Goal: Contribute content: Add original content to the website for others to see

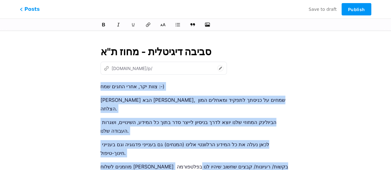
click at [119, 95] on div "צוות יקר, אחרי החגים שמח :-) [PERSON_NAME] הבא [PERSON_NAME], שמחים על כניסתך ל…" at bounding box center [195, 159] width 190 height 155
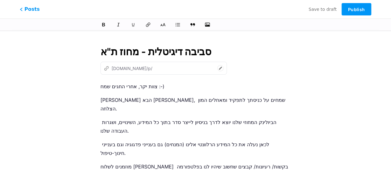
click at [174, 118] on p "הביולינק המחוזי שלנו יוצא לדרך בניסיון לייצר סדר בתוך כל המידע, השינויים, ושגרו…" at bounding box center [195, 126] width 190 height 17
drag, startPoint x: 173, startPoint y: 114, endPoint x: 177, endPoint y: 113, distance: 3.5
click at [177, 118] on p "הביולינק המחוזי שלנו יוצא לדרך בניסיון לייצר סדר בתוך כל ים המידע, השינויים, וש…" at bounding box center [195, 126] width 190 height 17
click at [96, 140] on div "סביבה דיגיטלית - מחוז ת"א z mahoztelaviv.bio.link/p/ צוות יקר, אחרי החגים שמח :…" at bounding box center [195, 142] width 207 height 210
click at [102, 163] on p "מוזמנים לשלוח אלי בקשות/ רעיונות/ קבצים שחשוב שיהיו לנו בפלטפורמה הזאץ" at bounding box center [195, 171] width 190 height 17
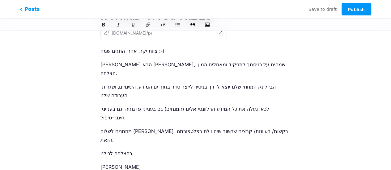
scroll to position [86, 0]
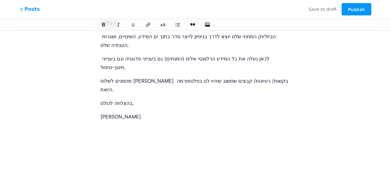
drag, startPoint x: 154, startPoint y: 99, endPoint x: 228, endPoint y: 99, distance: 74.8
click at [228, 99] on div "צוות יקר, אחרי החגים שמח :-) ברוך הבא אלירן, שמחים על כניסתך לתפקיד ומאחלים המו…" at bounding box center [195, 73] width 190 height 155
click at [161, 113] on div "צוות יקר, אחרי החגים שמח :-) ברוך הבא אלירן, שמחים על כניסתך לתפקיד ומאחלים המו…" at bounding box center [195, 73] width 190 height 155
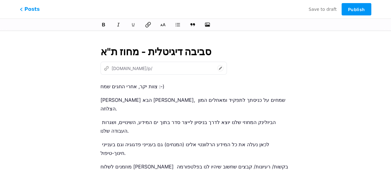
click at [146, 26] on icon at bounding box center [148, 25] width 6 height 6
click at [207, 27] on icon "button" at bounding box center [207, 25] width 6 height 6
click at [0, 0] on input "file" at bounding box center [0, 0] width 0 height 0
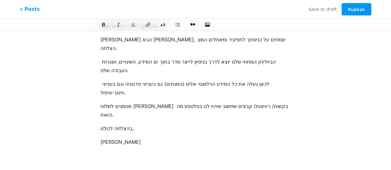
scroll to position [62, 0]
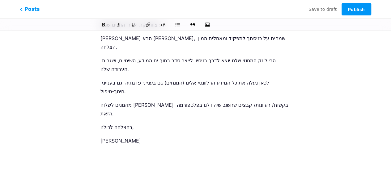
click at [214, 24] on div at bounding box center [195, 24] width 218 height 7
click at [205, 24] on icon "button" at bounding box center [207, 25] width 6 height 6
click at [0, 0] on input "file" at bounding box center [0, 0] width 0 height 0
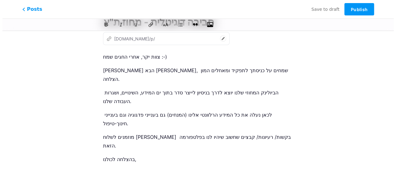
scroll to position [0, 0]
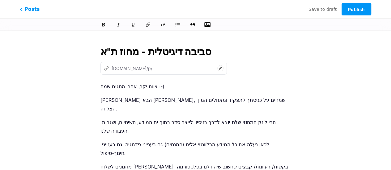
click at [142, 100] on p "ברוך הבא אלירן, שמחים על כניסתך לתפקיד ומאחלים המון הצלחה." at bounding box center [195, 104] width 190 height 17
click at [348, 10] on span "Publish" at bounding box center [356, 9] width 17 height 5
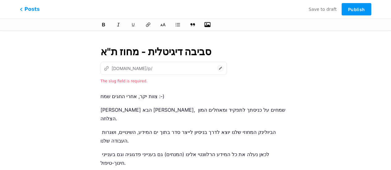
click at [223, 69] on icon at bounding box center [220, 68] width 6 height 6
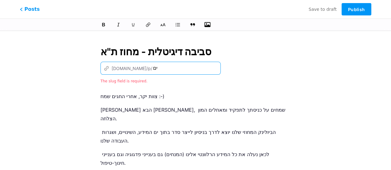
type input "י"
type input "hope"
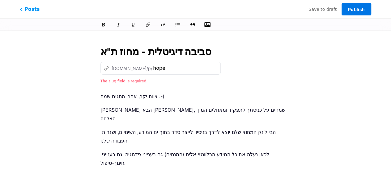
click at [363, 8] on span "Publish" at bounding box center [356, 9] width 17 height 5
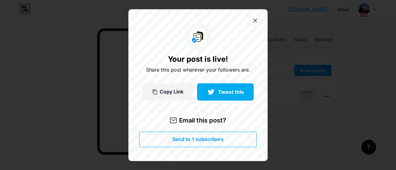
click at [255, 22] on icon at bounding box center [255, 21] width 4 height 4
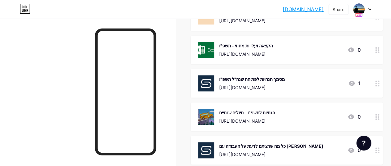
scroll to position [278, 0]
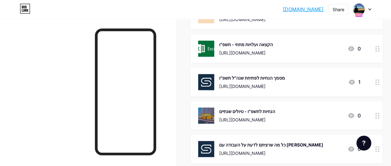
click at [379, 50] on circle at bounding box center [379, 51] width 2 height 2
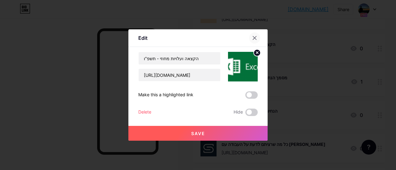
click at [256, 38] on icon at bounding box center [254, 38] width 5 height 5
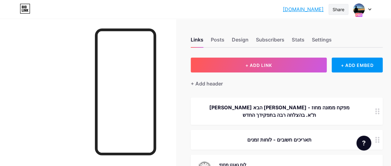
click at [332, 8] on div "Share" at bounding box center [339, 9] width 20 height 11
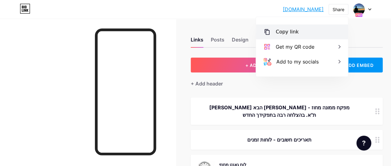
click at [280, 33] on div "Copy link" at bounding box center [287, 31] width 23 height 7
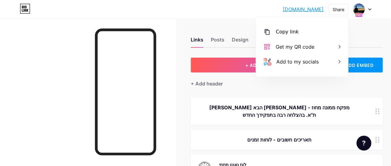
click at [202, 6] on div "mahoztelaviv.bi... mahoztelaviv.bio.link Share Copy link mahoztelaviv.bio.link …" at bounding box center [195, 9] width 391 height 11
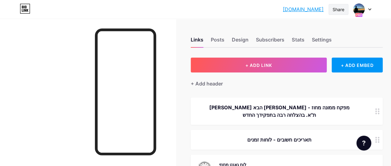
click at [333, 11] on div "Share" at bounding box center [339, 9] width 12 height 6
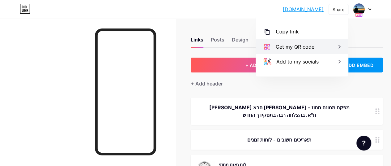
click at [293, 49] on div "Get my QR code" at bounding box center [295, 46] width 39 height 7
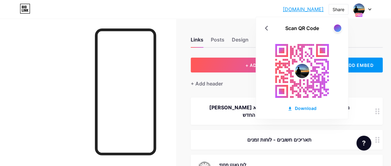
click at [248, 6] on div "mahoztelaviv.bi... mahoztelaviv.bio.link Share Scan QR Code Download Switch acc…" at bounding box center [195, 9] width 391 height 11
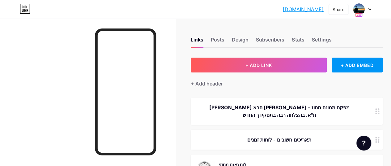
click at [291, 9] on link "[DOMAIN_NAME]" at bounding box center [303, 9] width 41 height 7
click at [218, 39] on div "Posts" at bounding box center [218, 41] width 14 height 11
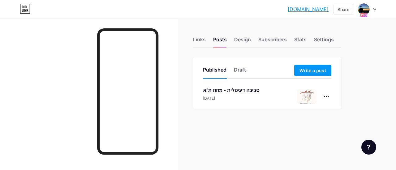
click at [304, 11] on link "[DOMAIN_NAME]" at bounding box center [308, 9] width 41 height 7
